Goal: Navigation & Orientation: Find specific page/section

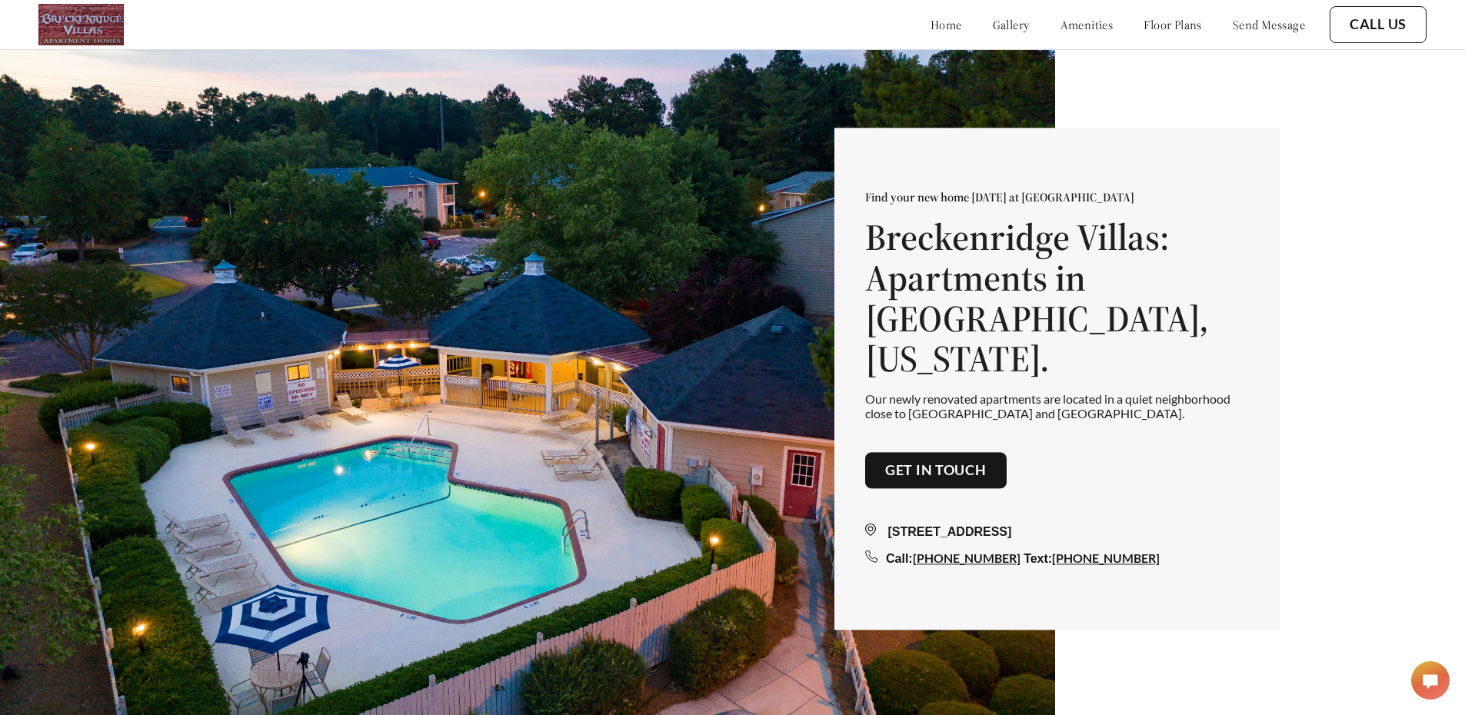
click at [1144, 26] on link "floor plans" at bounding box center [1173, 24] width 58 height 15
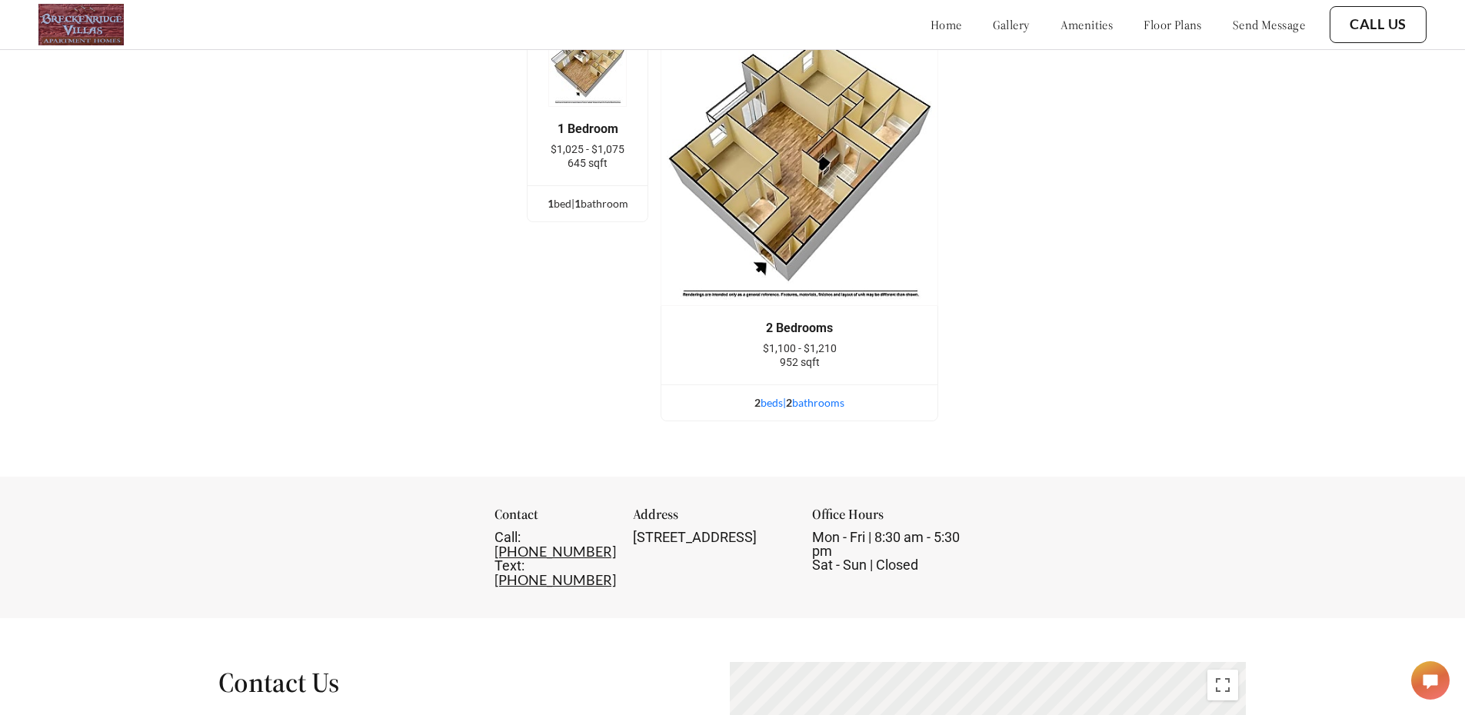
scroll to position [2100, 0]
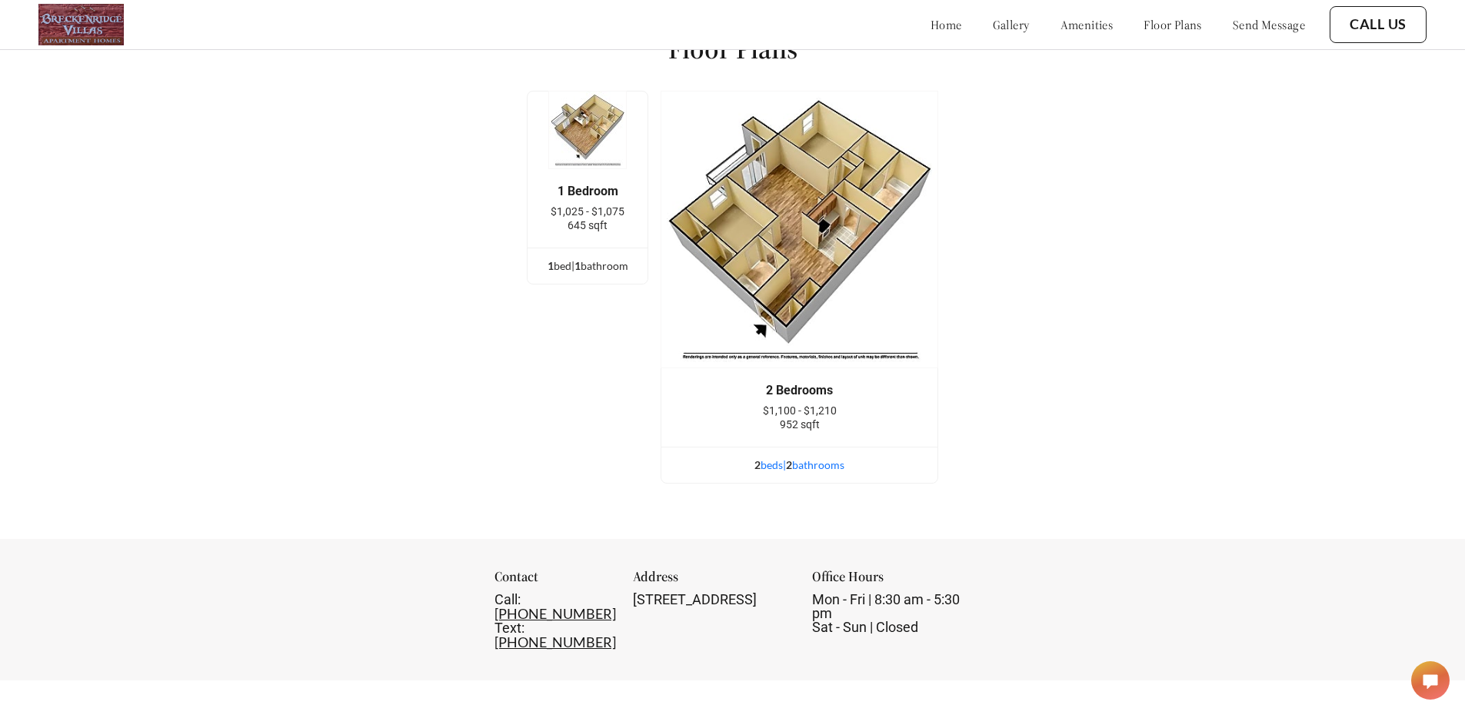
click at [808, 474] on div "2 bed s | 2 bathroom s" at bounding box center [799, 465] width 276 height 17
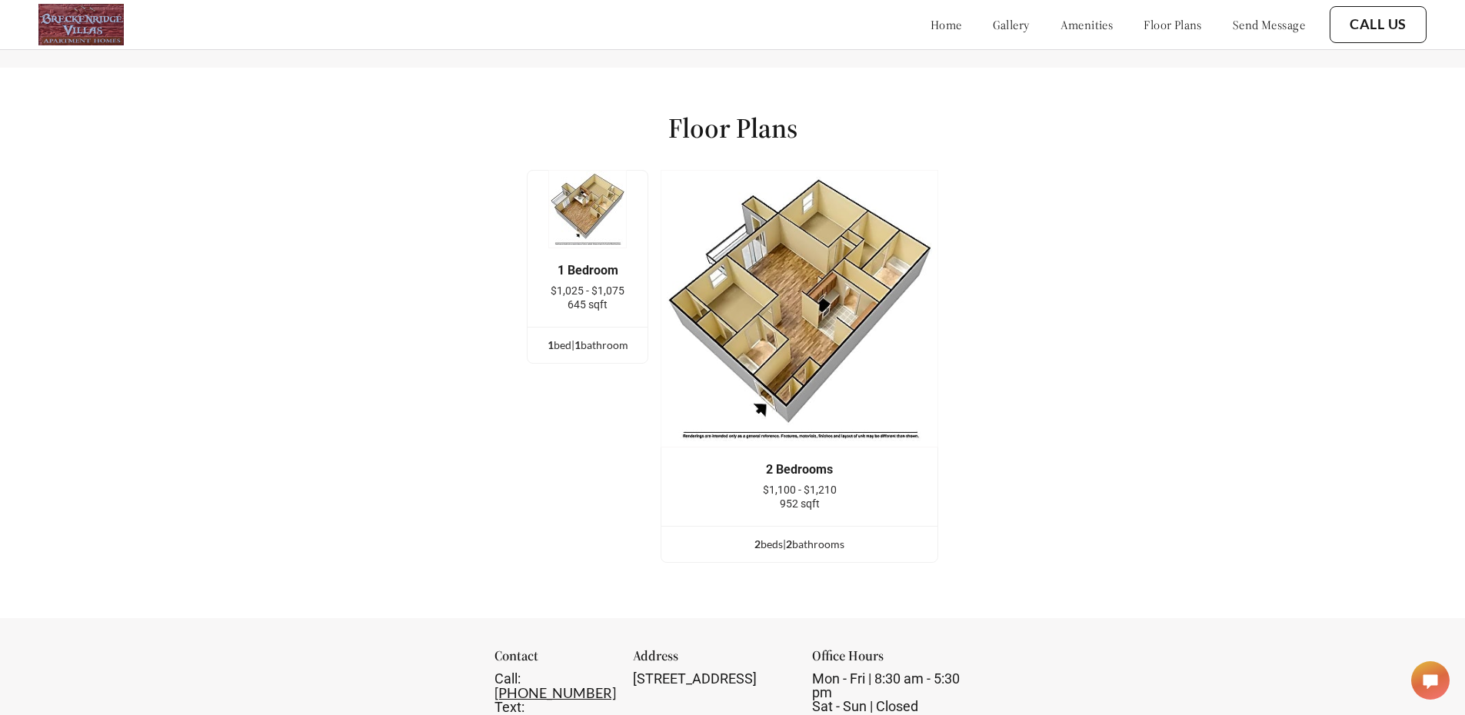
scroll to position [1998, 0]
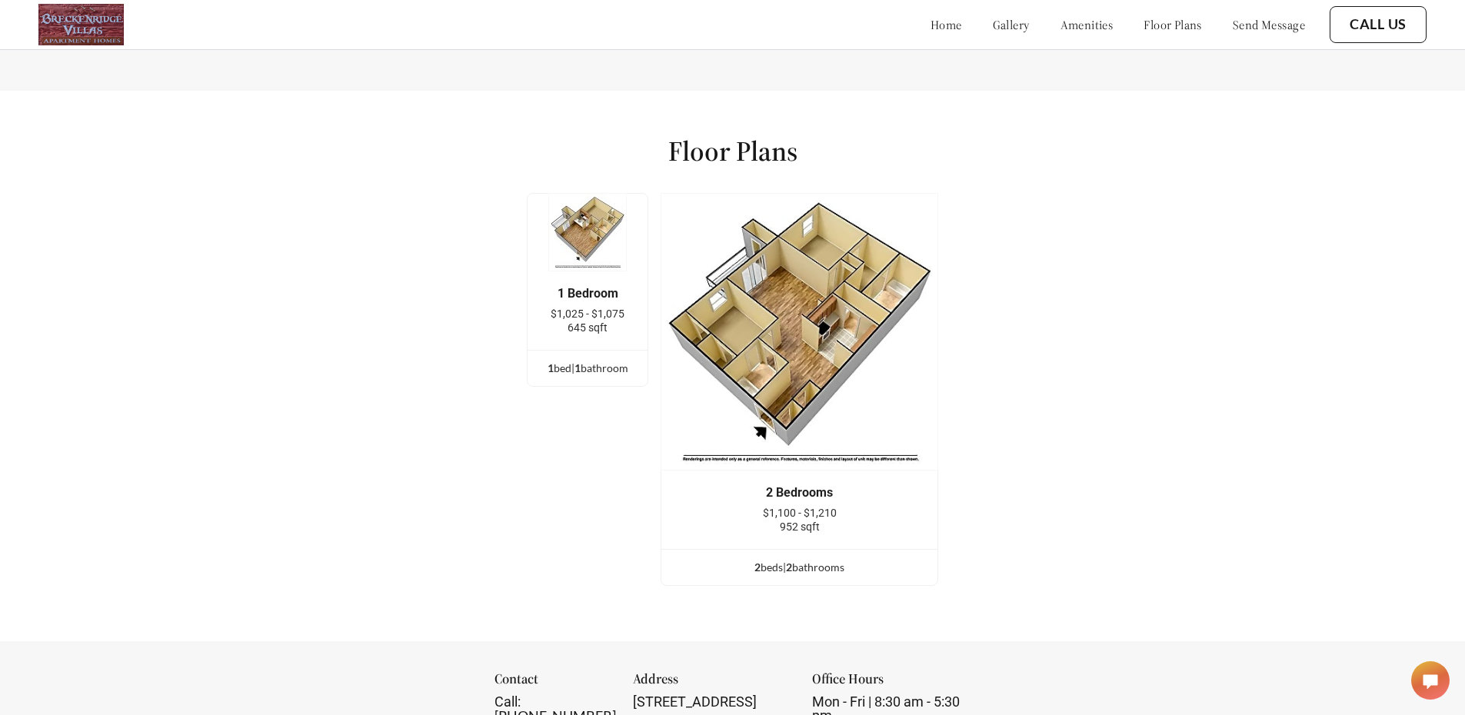
click at [1043, 35] on div "home gallery amenities floor plans send message" at bounding box center [1102, 25] width 405 height 42
click at [1060, 30] on link "amenities" at bounding box center [1086, 24] width 53 height 15
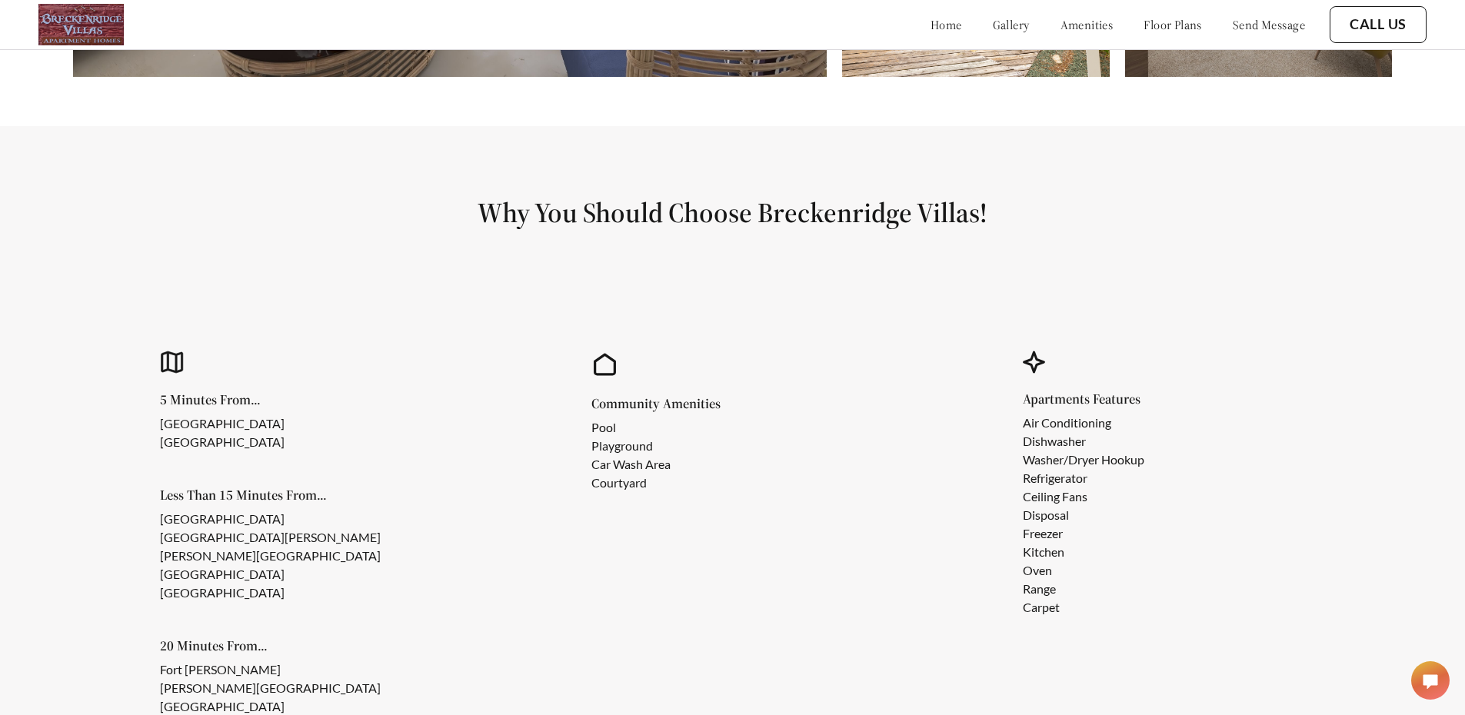
scroll to position [1257, 0]
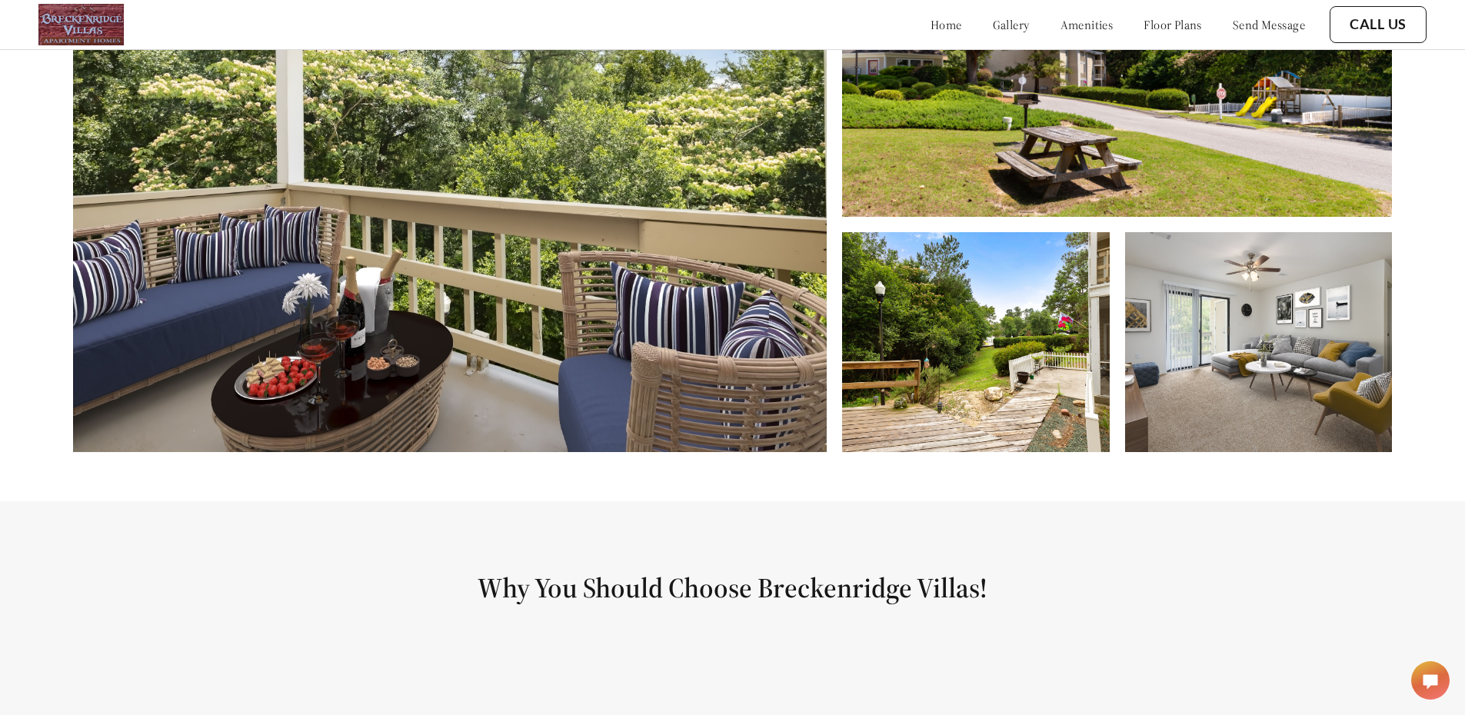
click at [993, 22] on link "gallery" at bounding box center [1011, 24] width 37 height 15
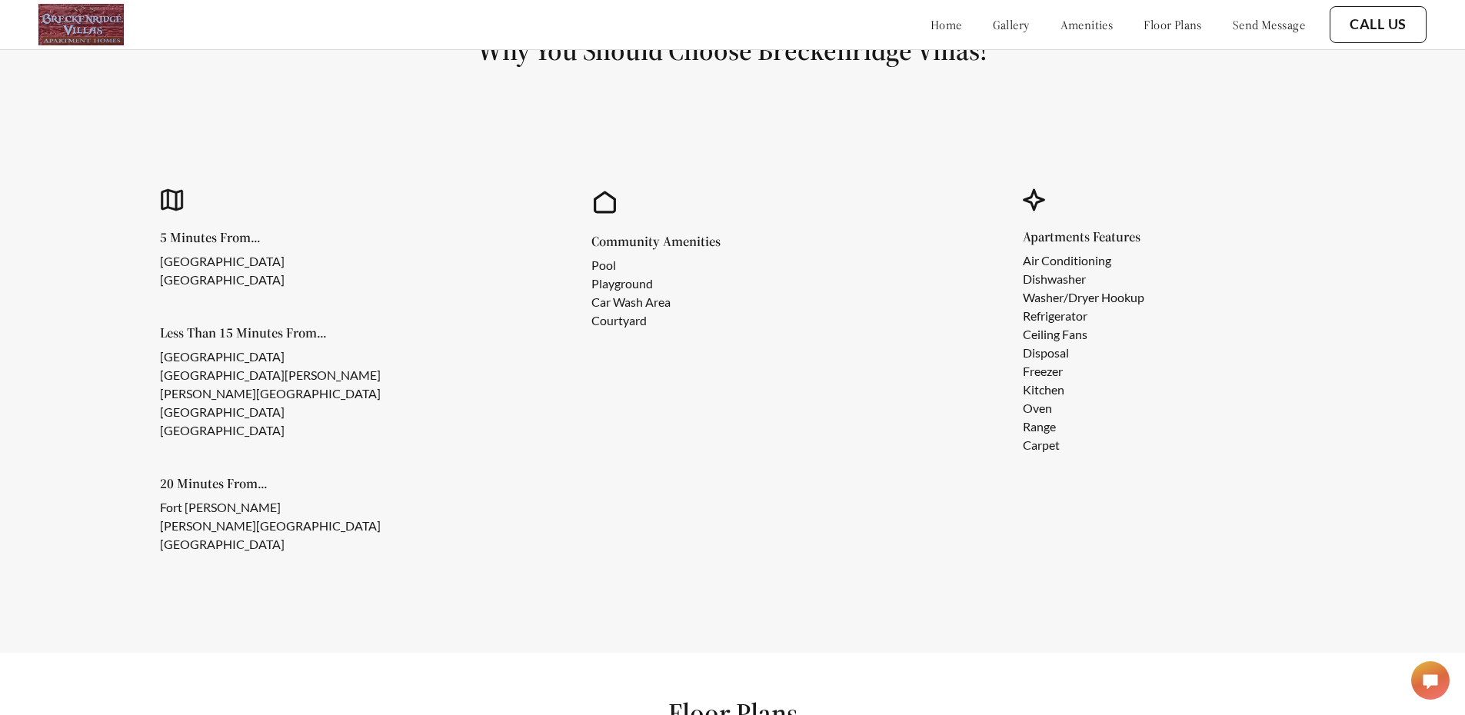
scroll to position [1496, 0]
